Goal: Task Accomplishment & Management: Manage account settings

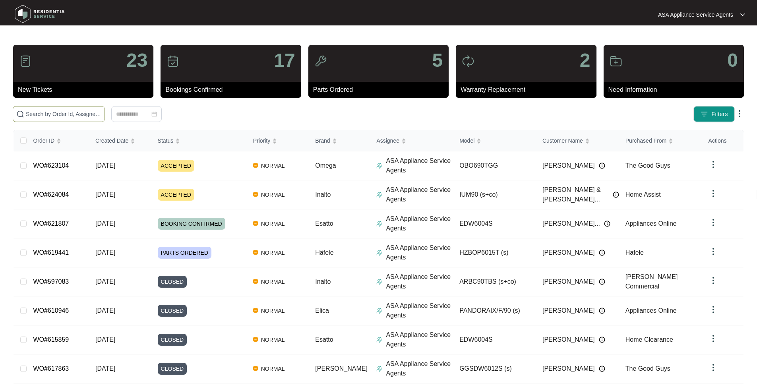
click at [89, 117] on input "text" at bounding box center [64, 114] width 76 height 9
paste input "WO#622331"
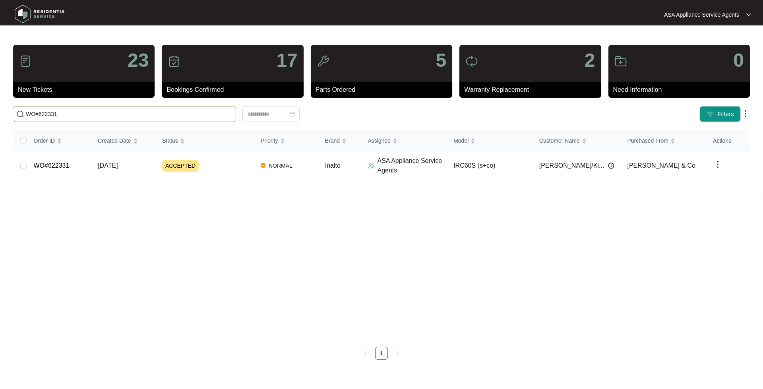
type input "WO#622331"
click at [52, 169] on link "WO#622331" at bounding box center [52, 165] width 36 height 7
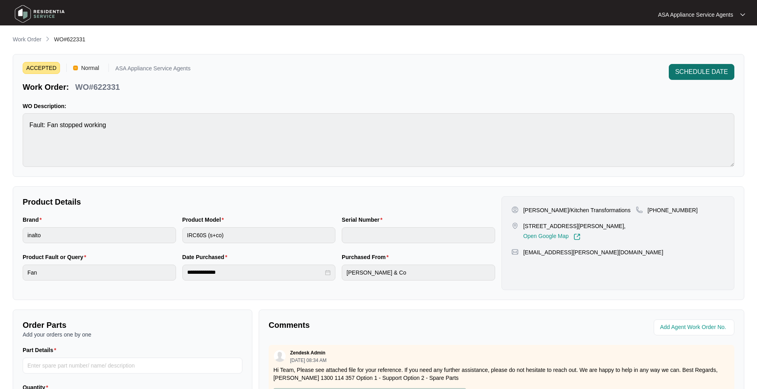
click at [705, 78] on button "SCHEDULE DATE" at bounding box center [702, 72] width 66 height 16
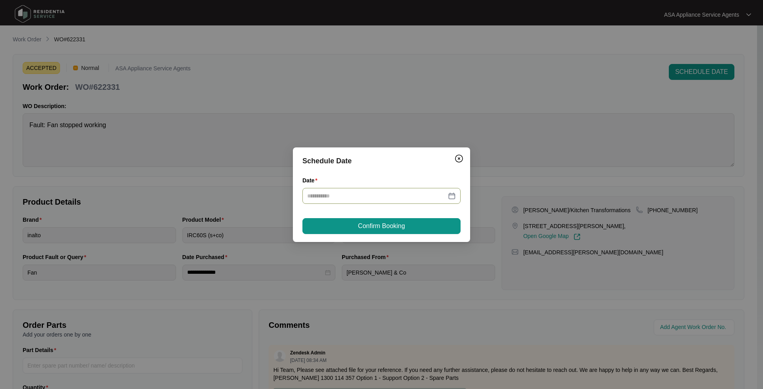
click at [450, 200] on div at bounding box center [381, 196] width 149 height 9
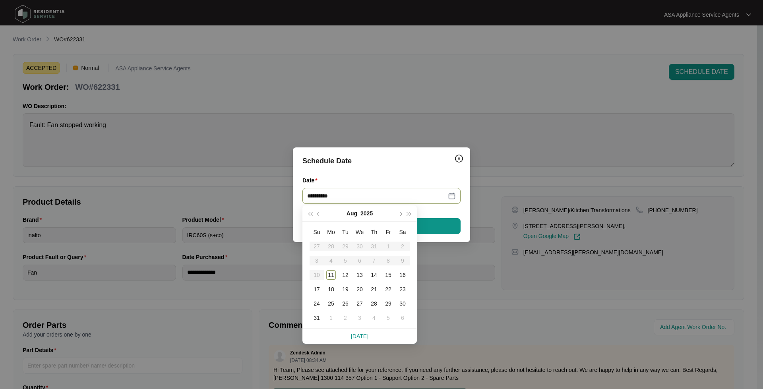
type input "**********"
click at [329, 278] on div "11" at bounding box center [331, 275] width 10 height 10
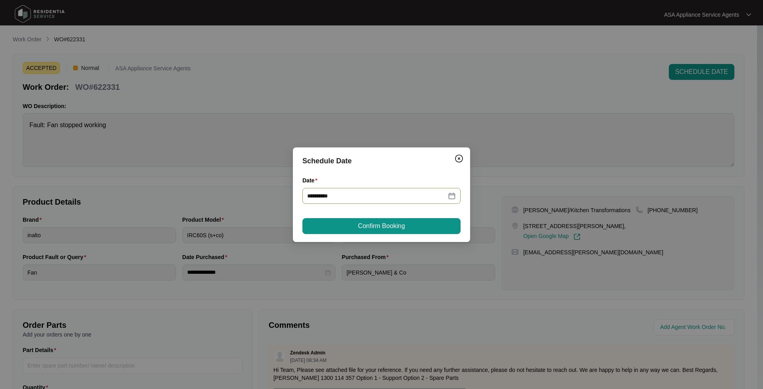
type input "**********"
click at [373, 231] on span "Confirm Booking" at bounding box center [381, 226] width 47 height 10
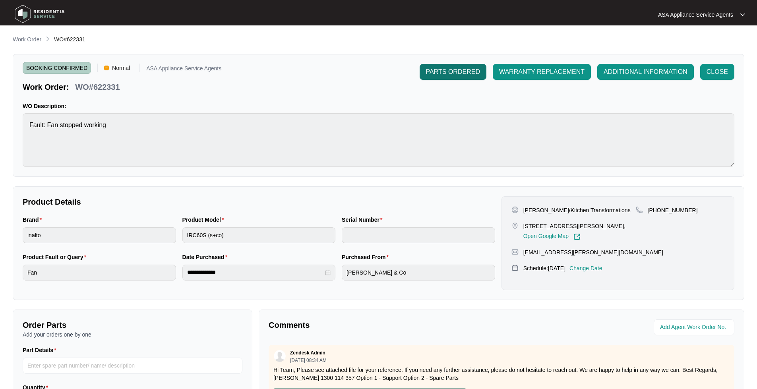
click at [463, 76] on span "PARTS ORDERED" at bounding box center [453, 72] width 54 height 10
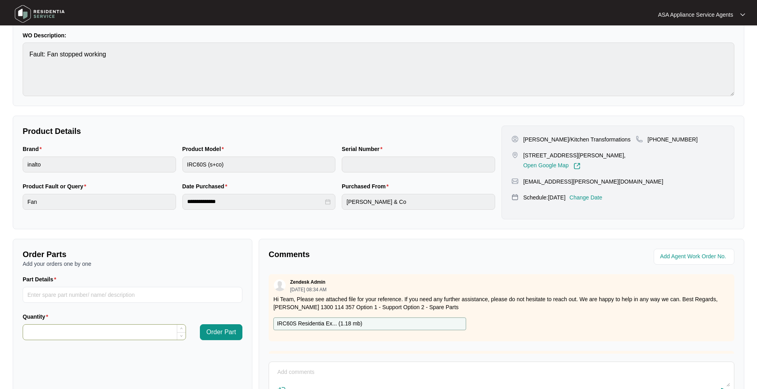
scroll to position [138, 0]
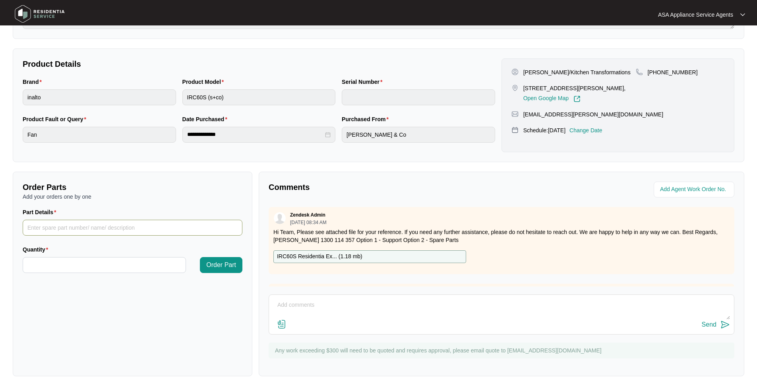
click at [50, 224] on input "Part Details" at bounding box center [133, 228] width 220 height 16
drag, startPoint x: 87, startPoint y: 239, endPoint x: 83, endPoint y: 234, distance: 6.2
click at [84, 235] on div "Part Details" at bounding box center [132, 226] width 226 height 37
drag, startPoint x: 81, startPoint y: 231, endPoint x: 86, endPoint y: 228, distance: 6.2
click at [81, 229] on input "Part Details" at bounding box center [133, 228] width 220 height 16
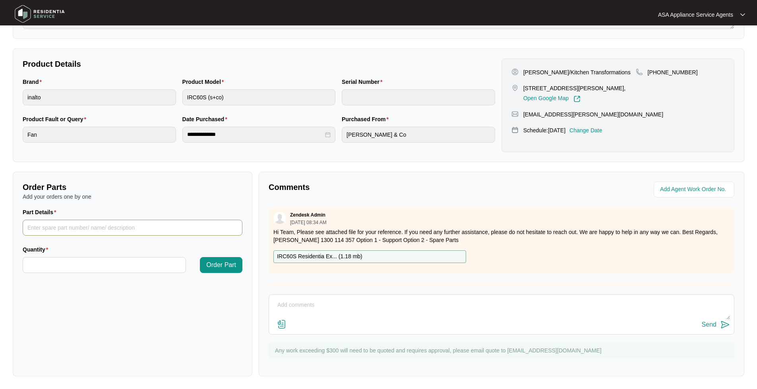
paste input "SP11919 - MOtor Assembly"
type input "SP11919 - MOtor Assembly"
click at [103, 270] on input "Quantity" at bounding box center [104, 265] width 163 height 15
type input "*"
drag, startPoint x: 64, startPoint y: 226, endPoint x: 74, endPoint y: 220, distance: 11.3
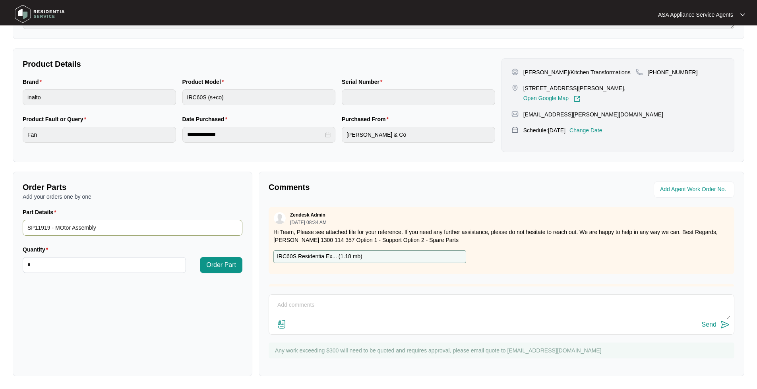
click at [64, 226] on input "SP11919 - MOtor Assembly" at bounding box center [133, 228] width 220 height 16
type input "SP11919 - Motor Assembly"
click at [206, 265] on button "Order Part" at bounding box center [221, 265] width 43 height 16
